Goal: Task Accomplishment & Management: Manage account settings

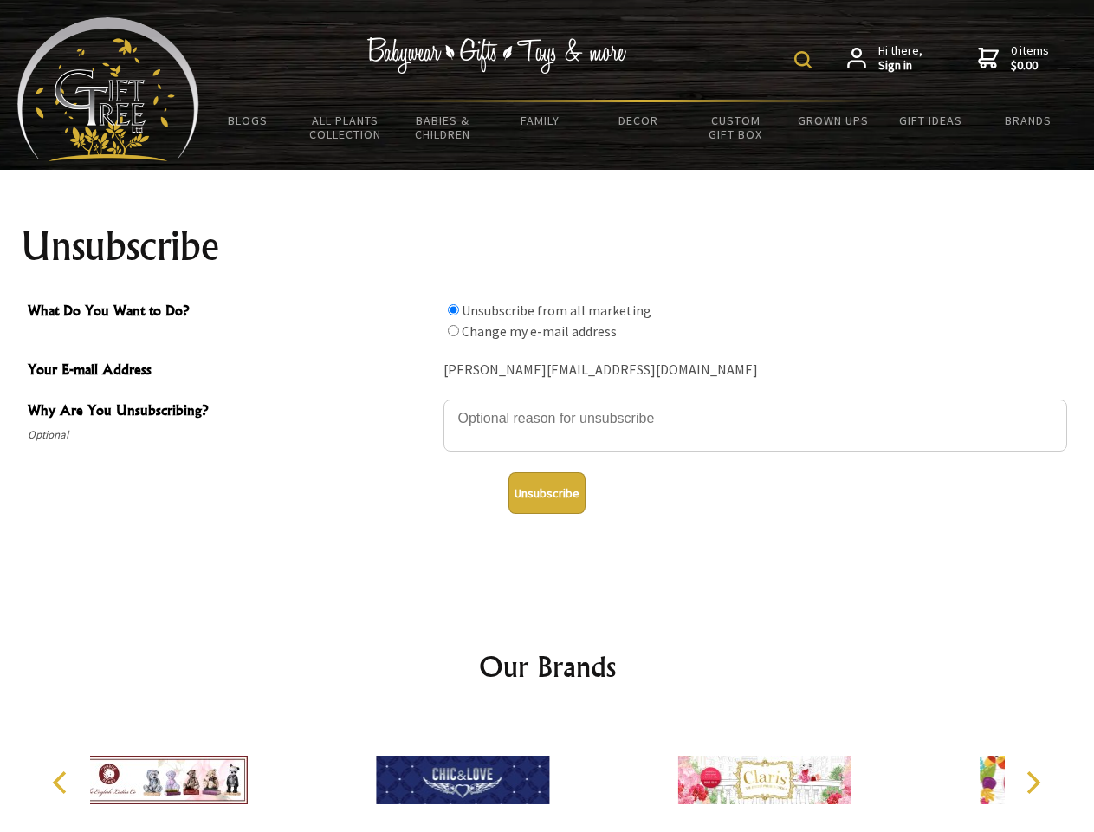
click at [806, 60] on img at bounding box center [803, 59] width 17 height 17
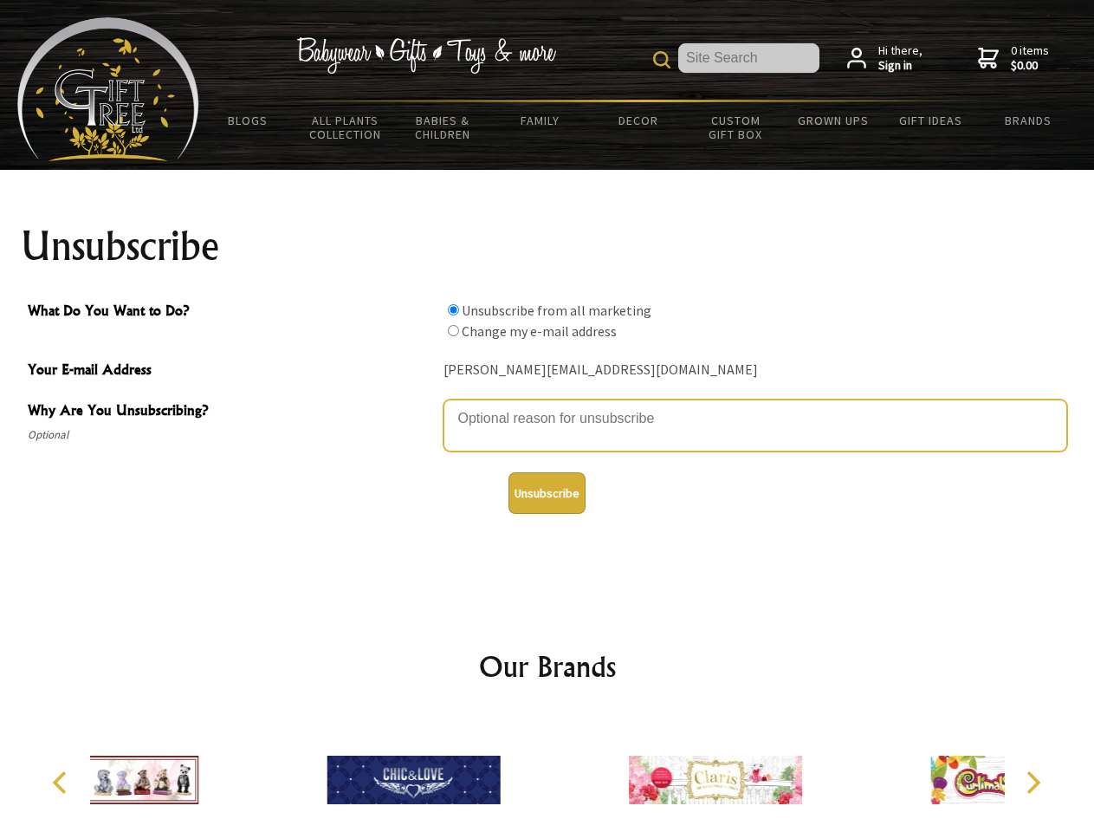
click at [548, 405] on textarea "Why Are You Unsubscribing?" at bounding box center [756, 425] width 624 height 52
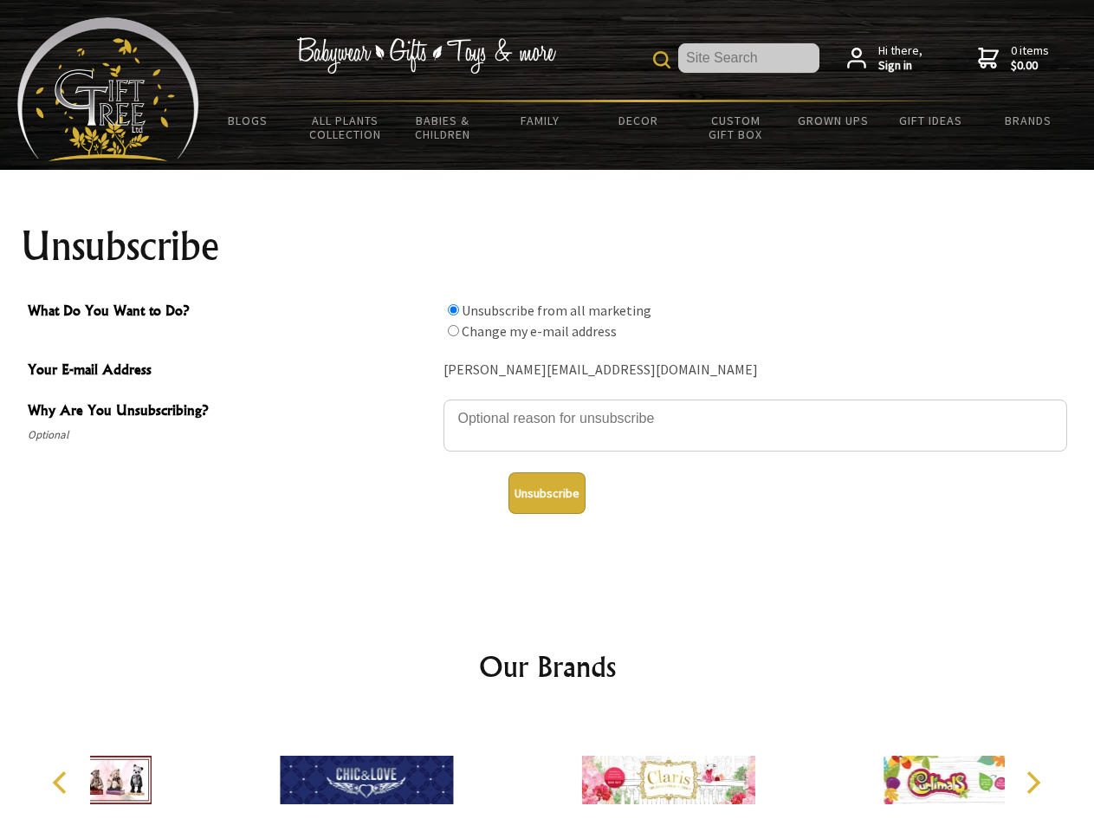
click at [453, 309] on input "What Do You Want to Do?" at bounding box center [453, 309] width 11 height 11
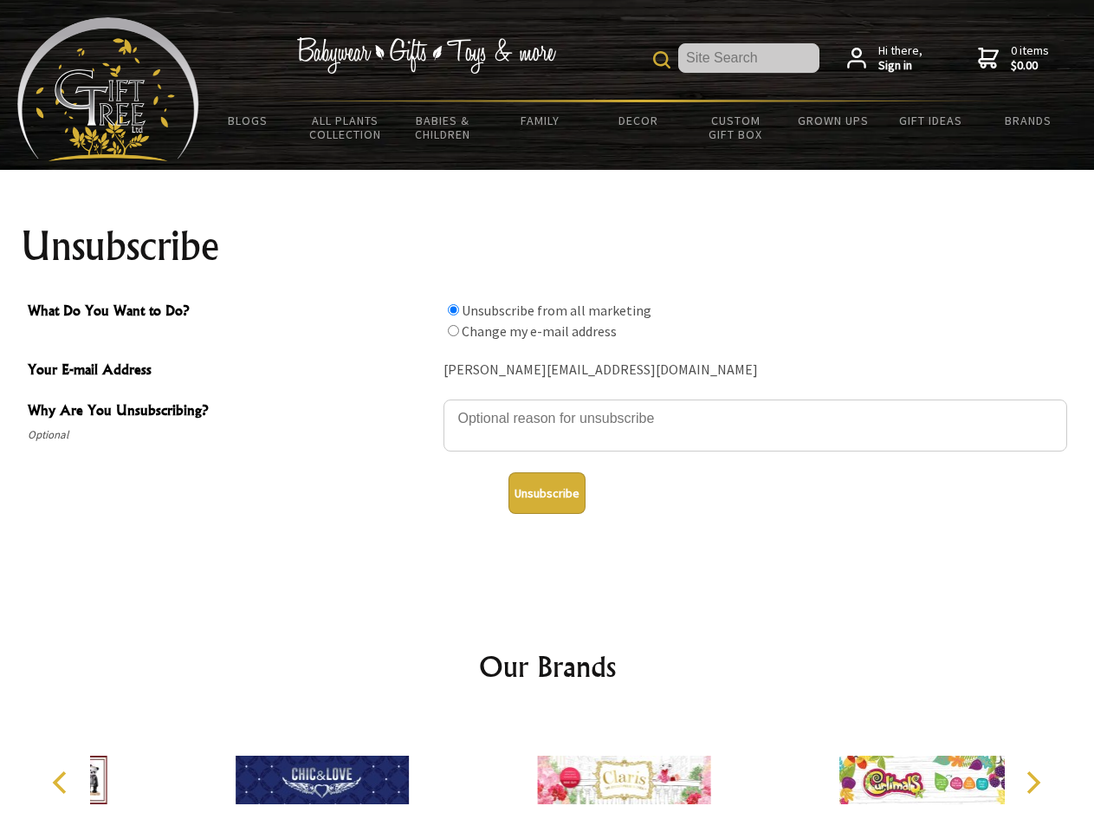
click at [453, 330] on input "What Do You Want to Do?" at bounding box center [453, 330] width 11 height 11
radio input "true"
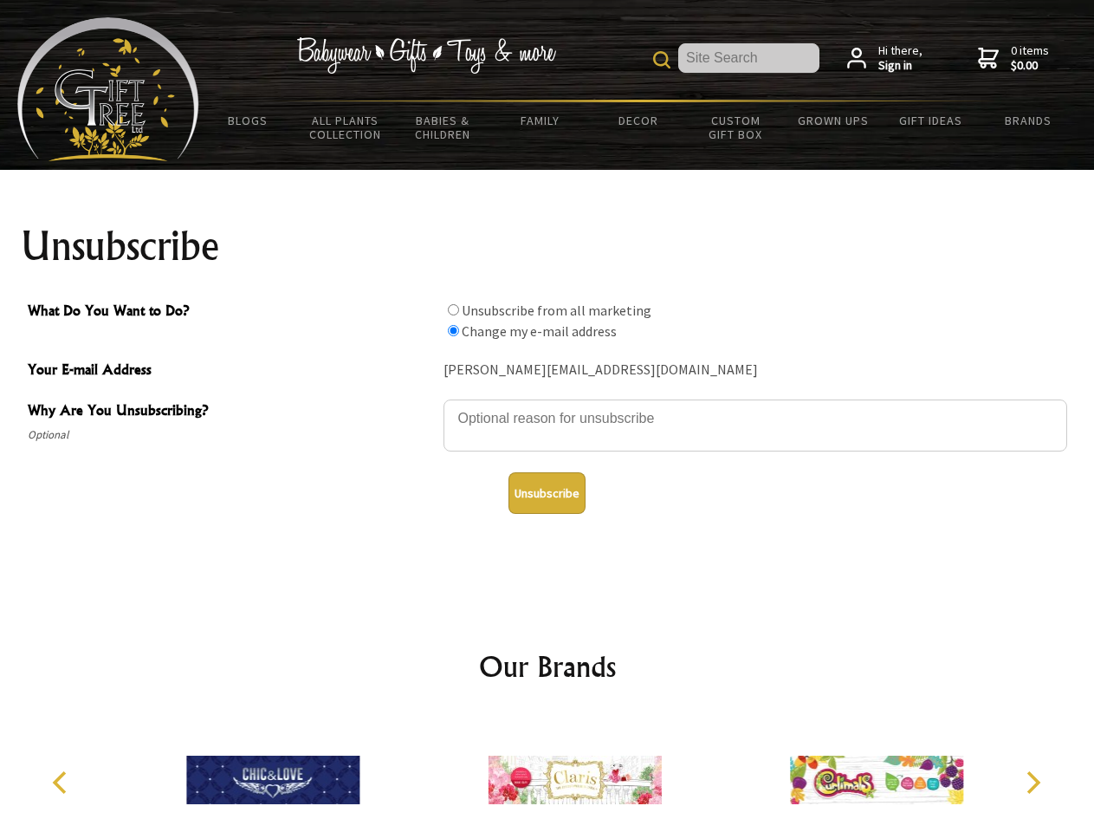
click at [547, 493] on button "Unsubscribe" at bounding box center [547, 493] width 77 height 42
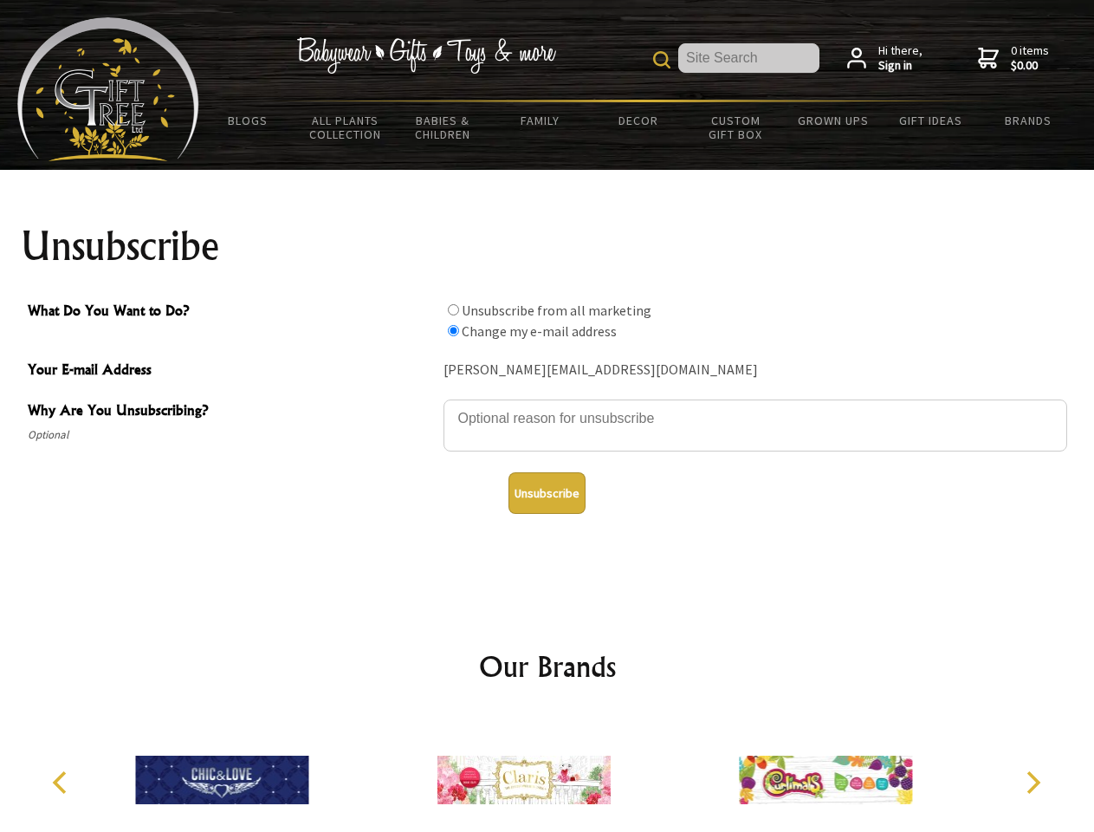
click at [62, 782] on icon "Previous" at bounding box center [61, 782] width 23 height 23
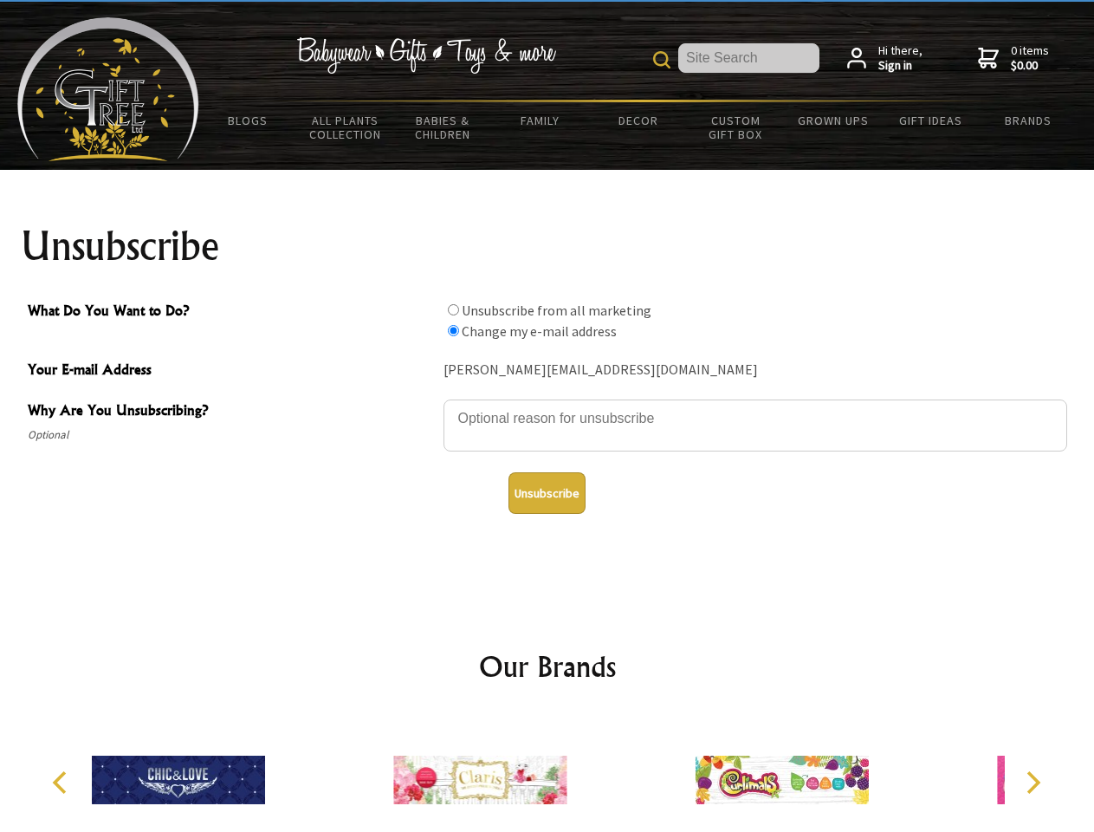
click at [1033, 782] on icon "Next" at bounding box center [1032, 782] width 23 height 23
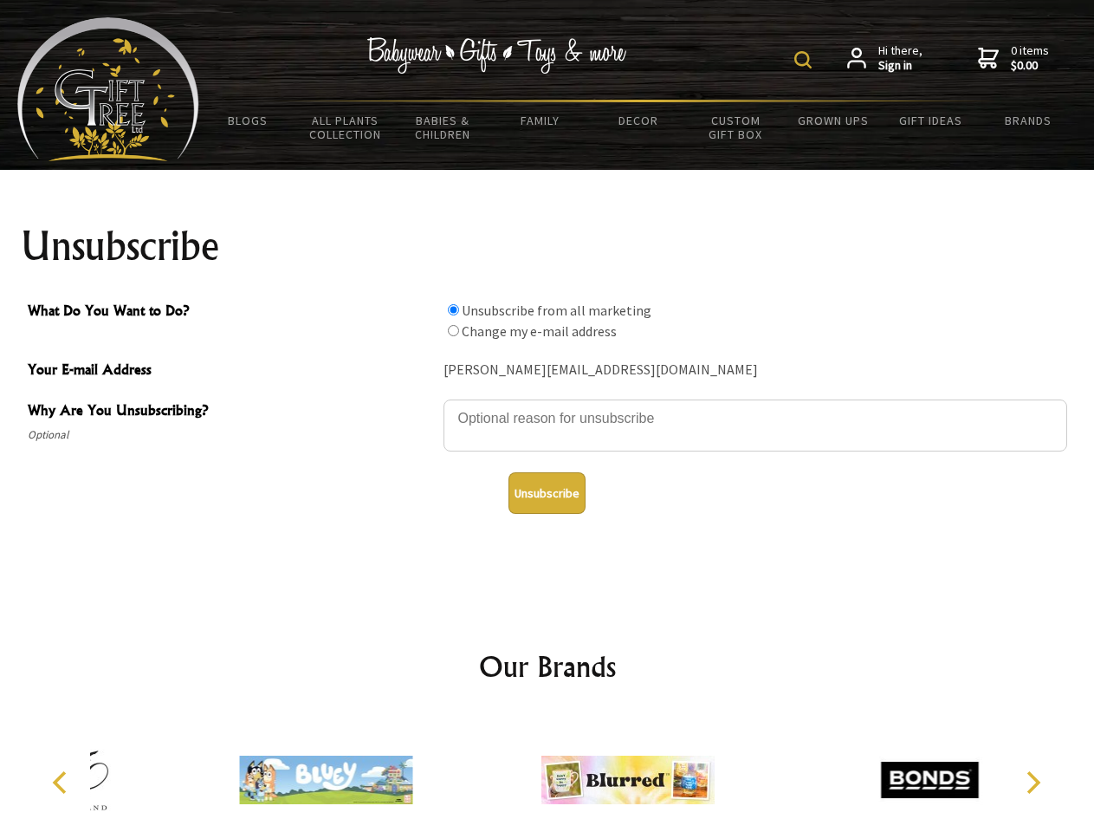
click at [806, 60] on img at bounding box center [803, 59] width 17 height 17
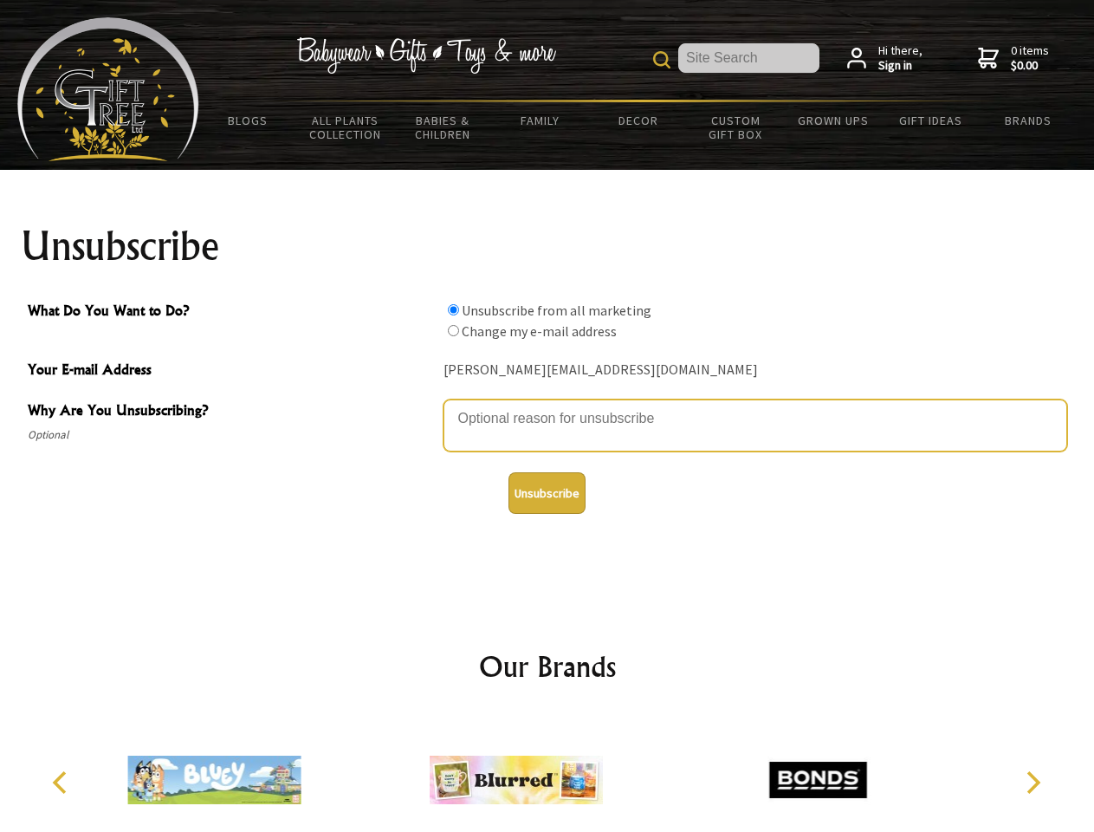
click at [548, 405] on textarea "Why Are You Unsubscribing?" at bounding box center [756, 425] width 624 height 52
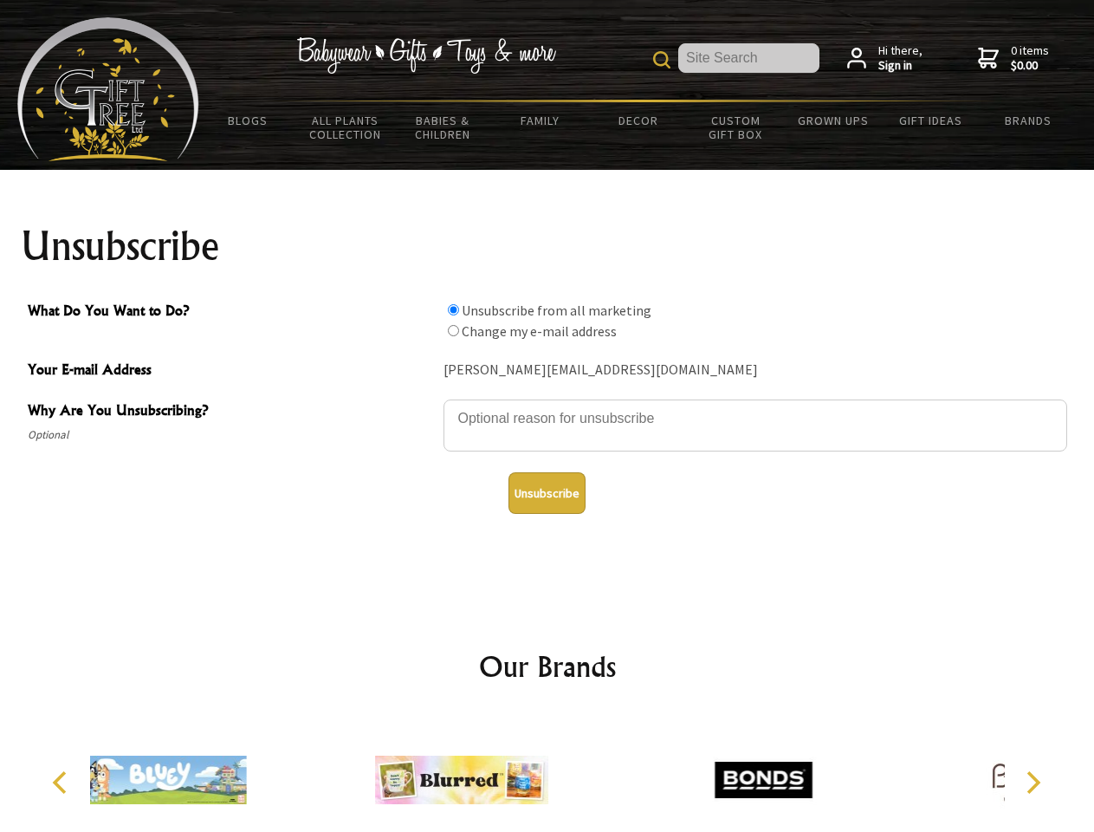
click at [453, 309] on input "What Do You Want to Do?" at bounding box center [453, 309] width 11 height 11
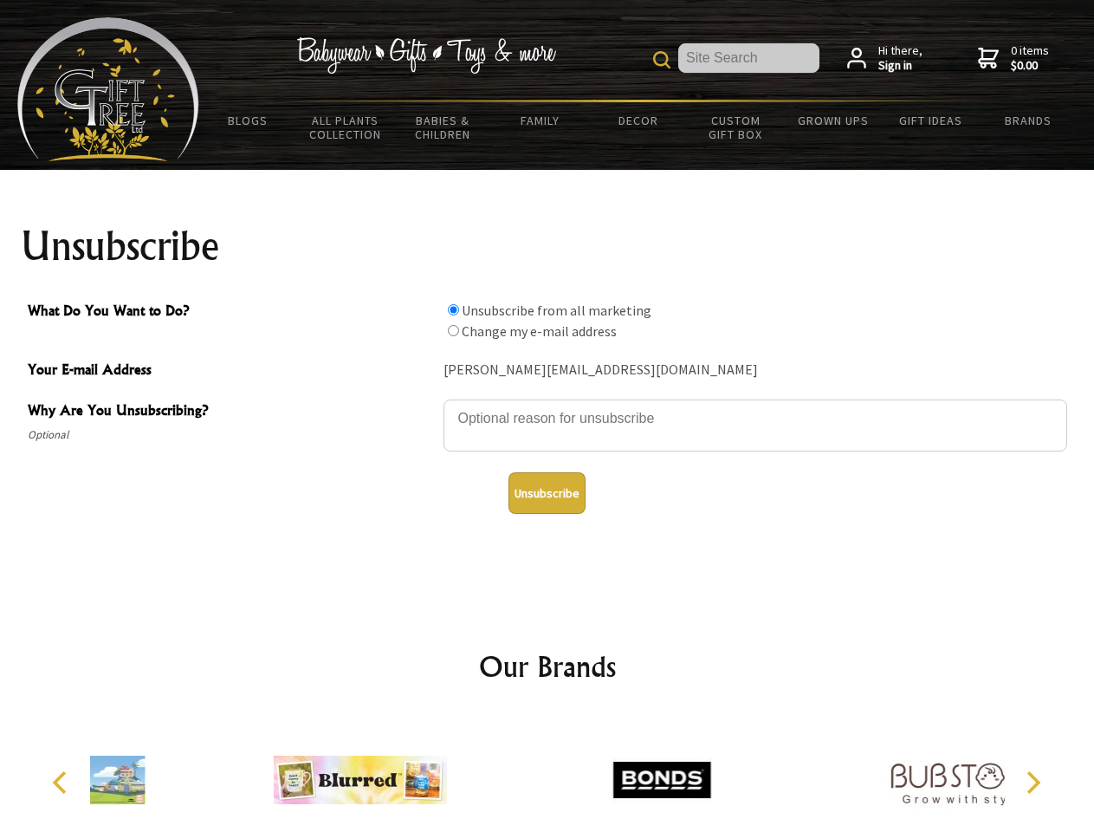
click at [453, 330] on input "What Do You Want to Do?" at bounding box center [453, 330] width 11 height 11
radio input "true"
click at [547, 493] on button "Unsubscribe" at bounding box center [547, 493] width 77 height 42
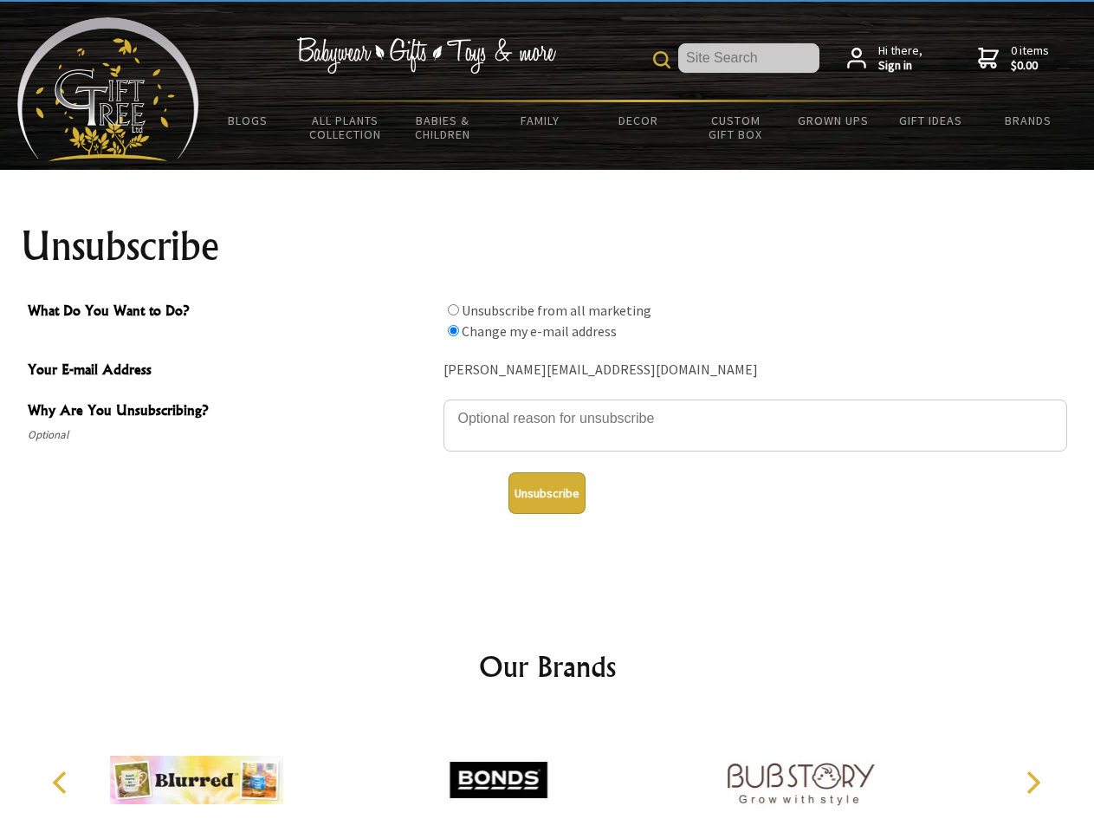
click at [62, 782] on icon "Previous" at bounding box center [61, 782] width 23 height 23
click at [1033, 782] on icon "Next" at bounding box center [1032, 782] width 23 height 23
